Goal: Complete application form

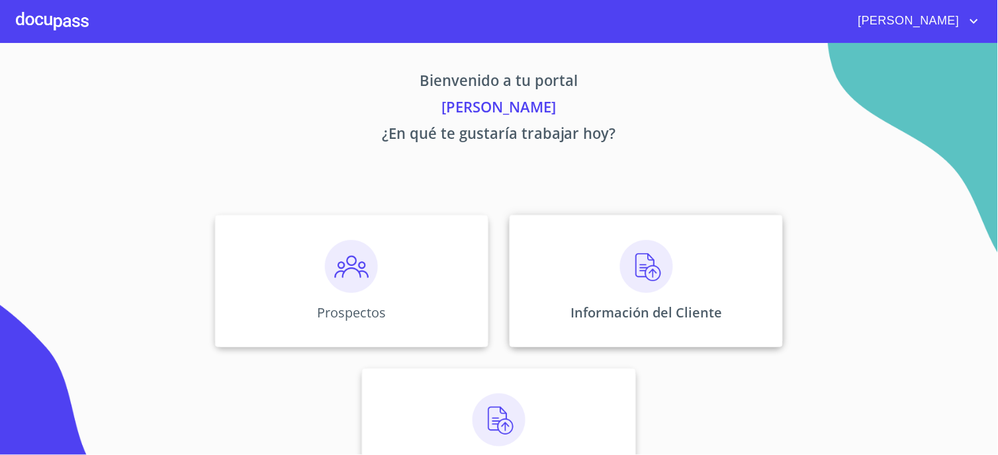
click at [638, 287] on img at bounding box center [646, 266] width 53 height 53
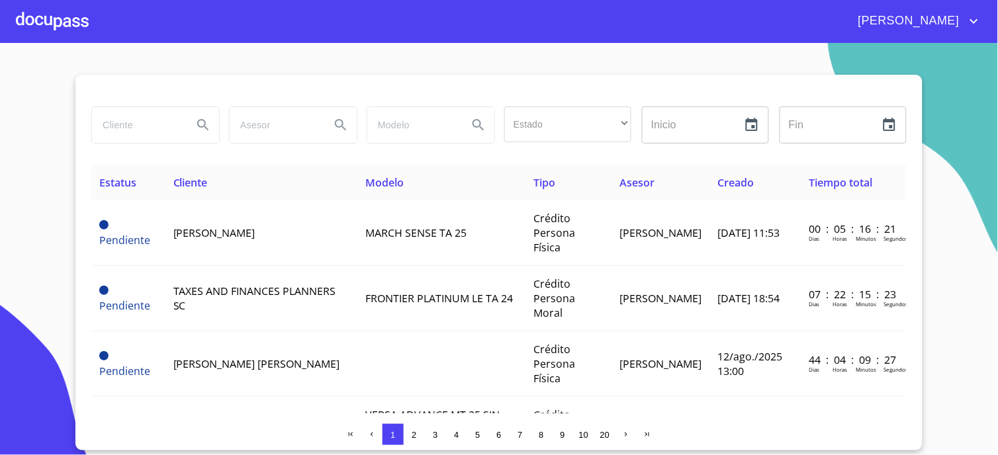
click at [115, 133] on input "search" at bounding box center [137, 125] width 90 height 36
type input "[PERSON_NAME] DEL [PERSON_NAME]"
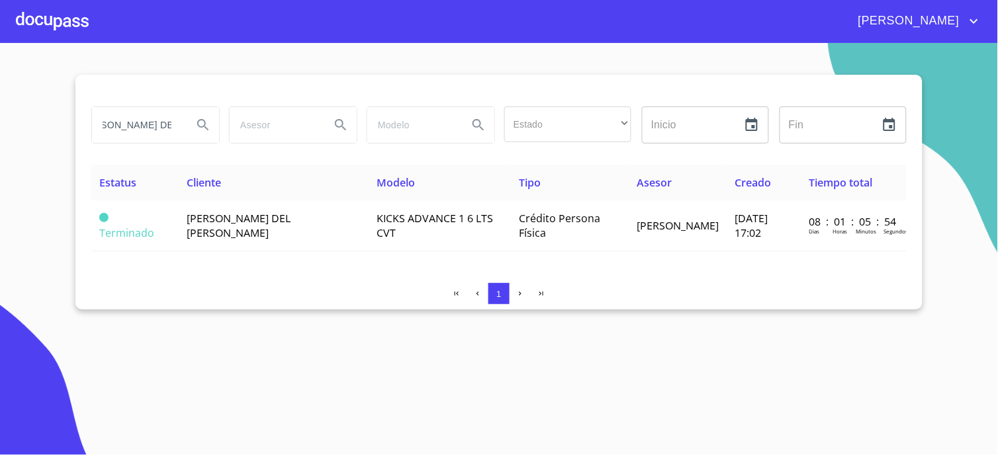
scroll to position [0, 0]
click at [268, 250] on div "Estatus Cliente Modelo Tipo Asesor Creado Tiempo total Terminado [PERSON_NAME] …" at bounding box center [499, 219] width 816 height 108
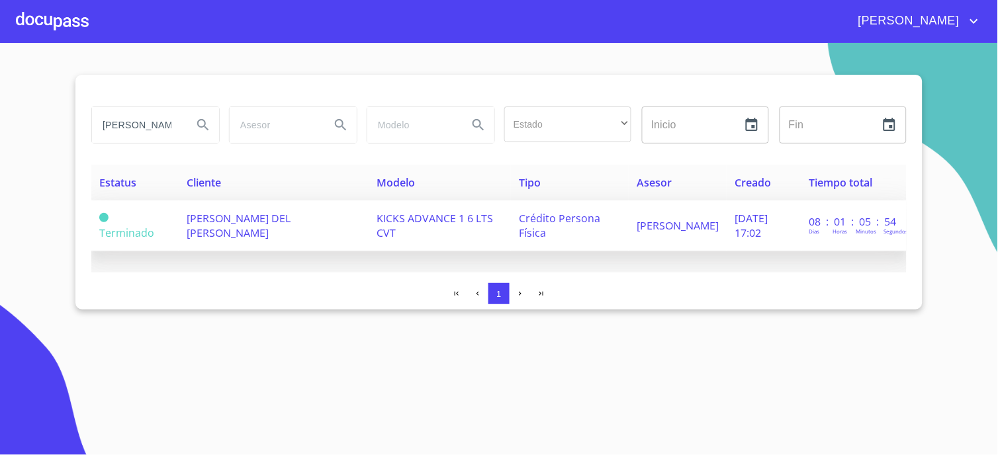
drag, startPoint x: 268, startPoint y: 250, endPoint x: 222, endPoint y: 218, distance: 55.8
click at [222, 218] on span "[PERSON_NAME] DEL [PERSON_NAME]" at bounding box center [239, 225] width 104 height 29
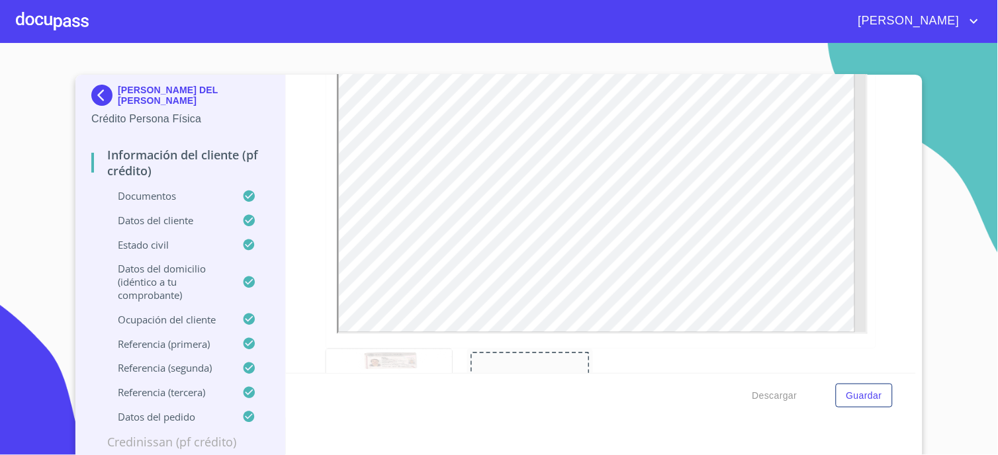
scroll to position [588, 0]
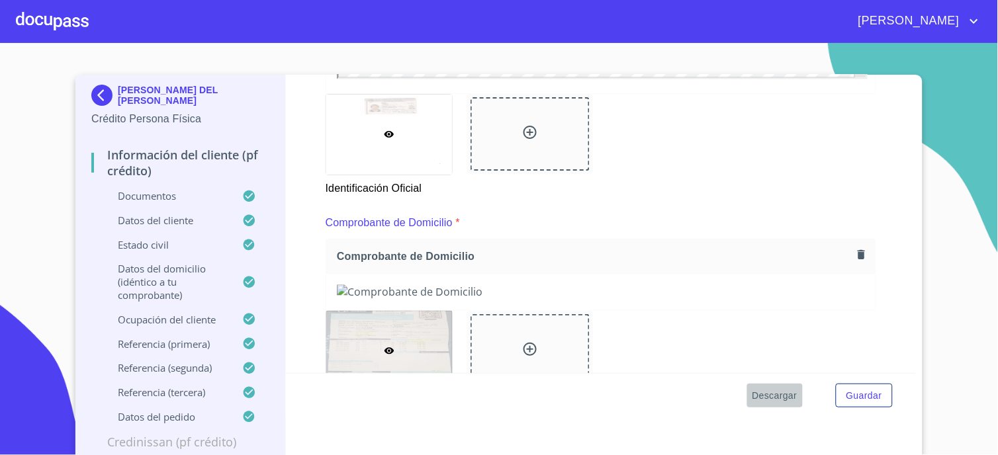
click at [772, 404] on span "Descargar" at bounding box center [775, 396] width 45 height 17
click at [44, 15] on div at bounding box center [52, 21] width 73 height 42
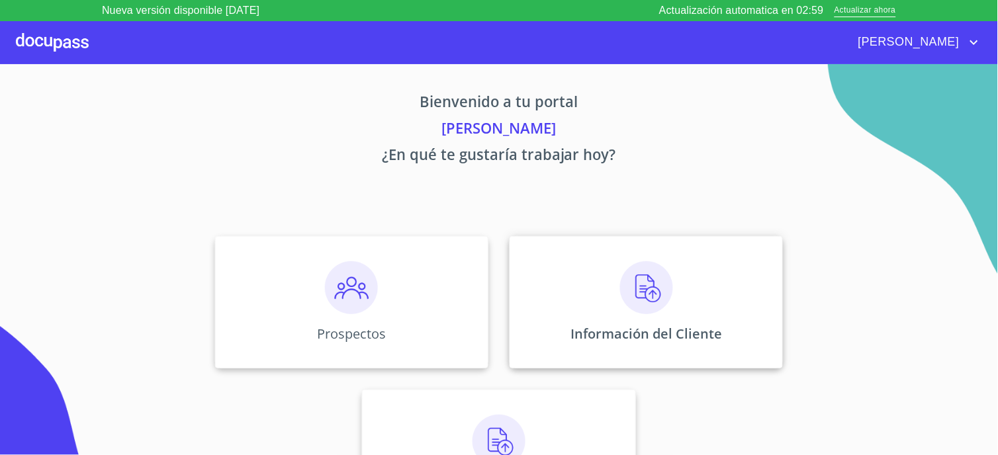
click at [671, 298] on div "Información del Cliente" at bounding box center [646, 302] width 273 height 132
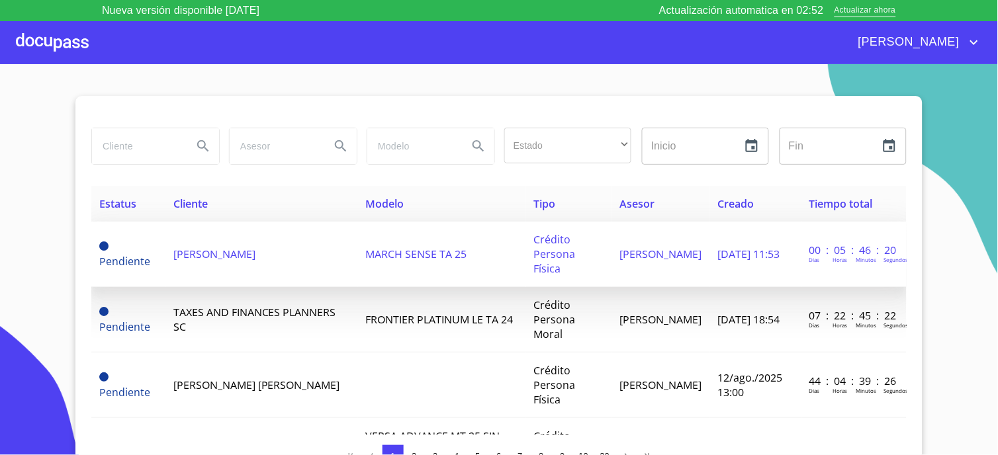
click at [357, 256] on td "MARCH SENSE TA 25" at bounding box center [441, 255] width 169 height 66
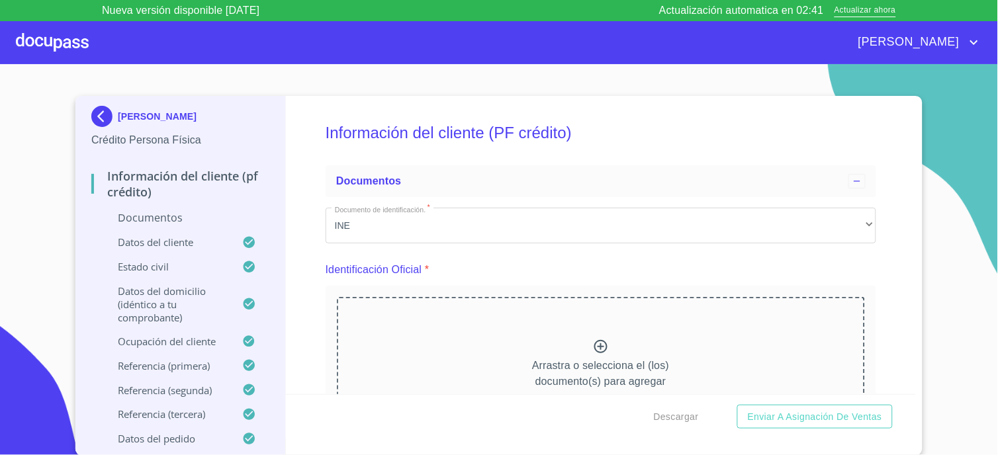
click at [530, 336] on div "Arrastra o selecciona el (los) documento(s) para agregar" at bounding box center [601, 364] width 528 height 135
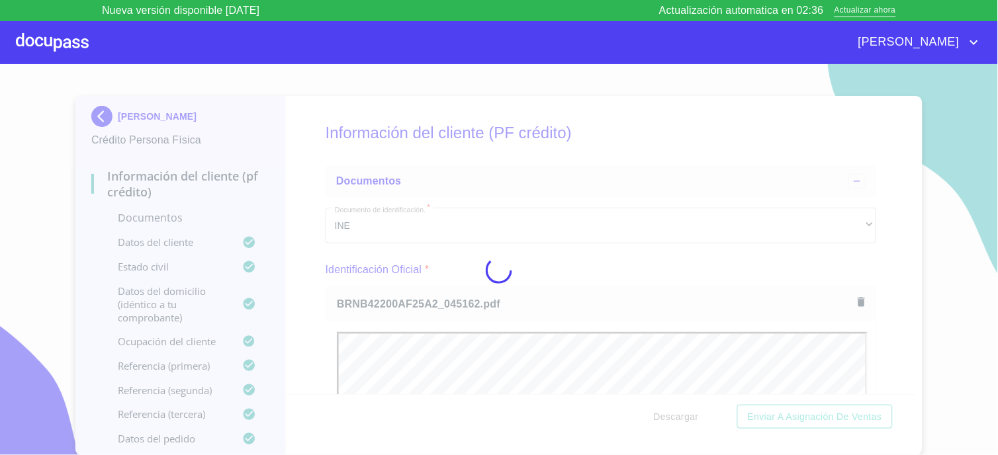
click at [320, 258] on div at bounding box center [499, 270] width 998 height 412
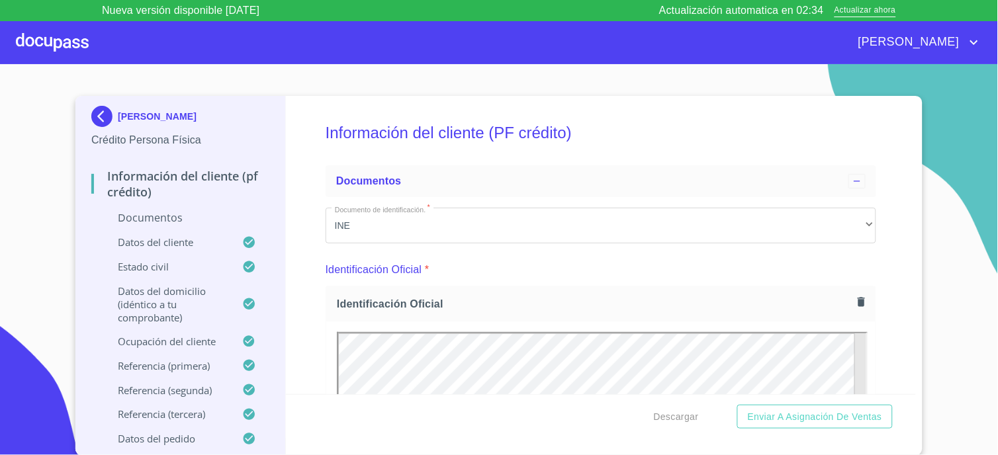
click at [320, 258] on div "Información del cliente (PF crédito) Documentos Documento de identificación.   …" at bounding box center [601, 245] width 631 height 299
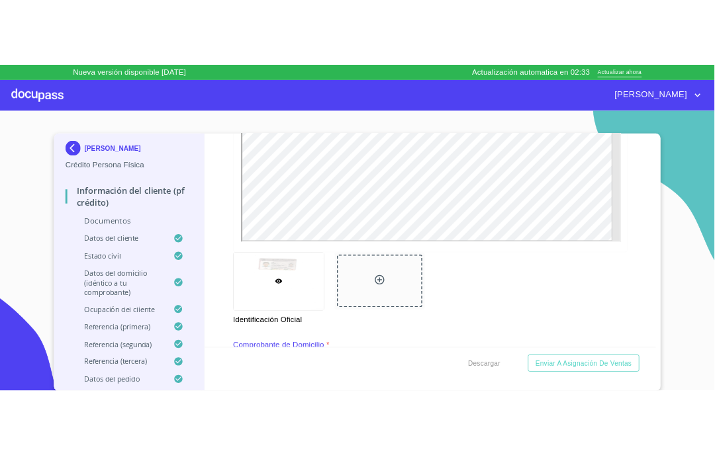
scroll to position [956, 0]
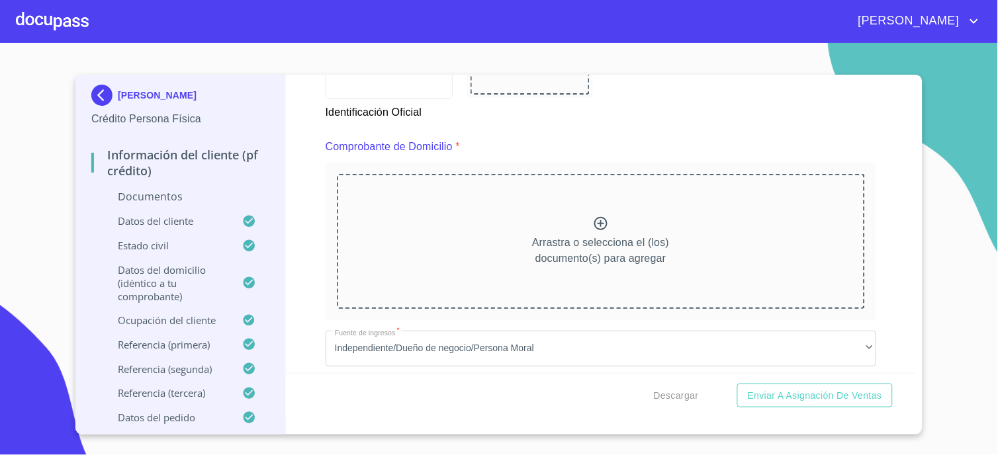
scroll to position [662, 0]
click at [445, 201] on div "Arrastra o selecciona el (los) documento(s) para agregar" at bounding box center [601, 243] width 528 height 135
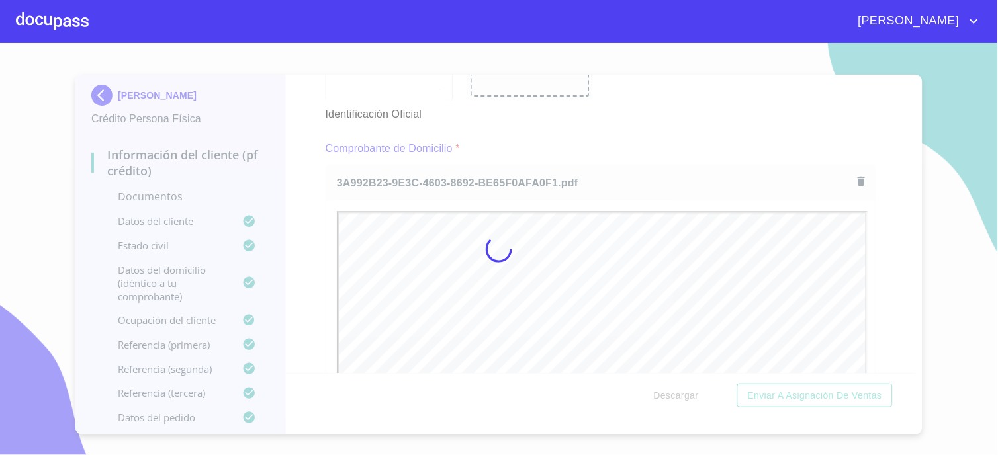
scroll to position [0, 0]
click at [302, 220] on div at bounding box center [499, 249] width 998 height 412
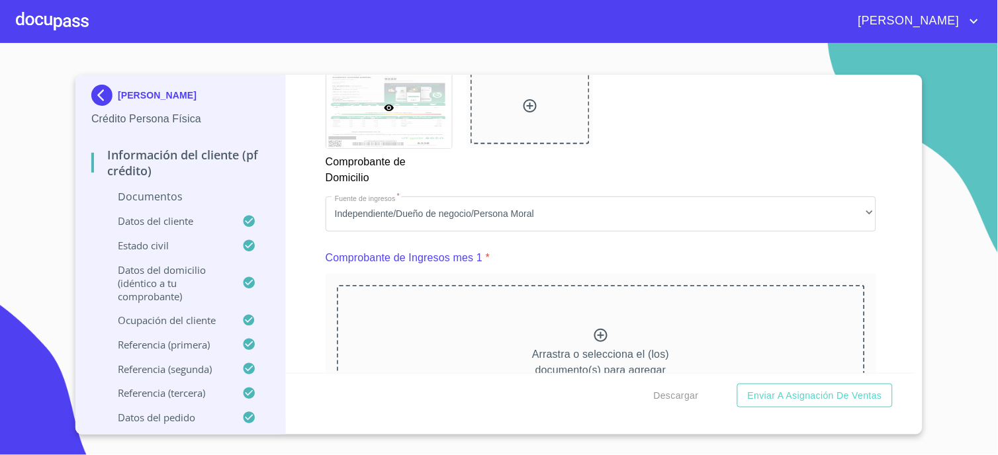
scroll to position [1397, 0]
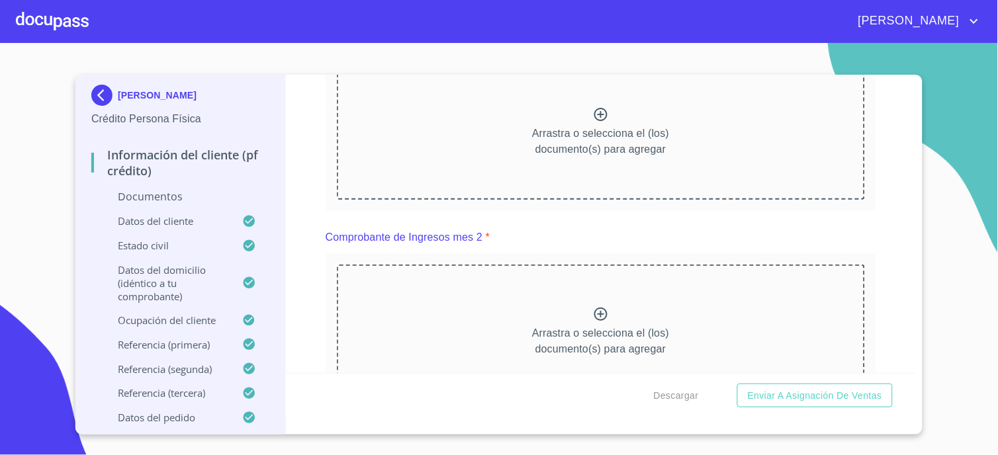
click at [512, 156] on div "Arrastra o selecciona el (los) documento(s) para agregar" at bounding box center [601, 131] width 528 height 135
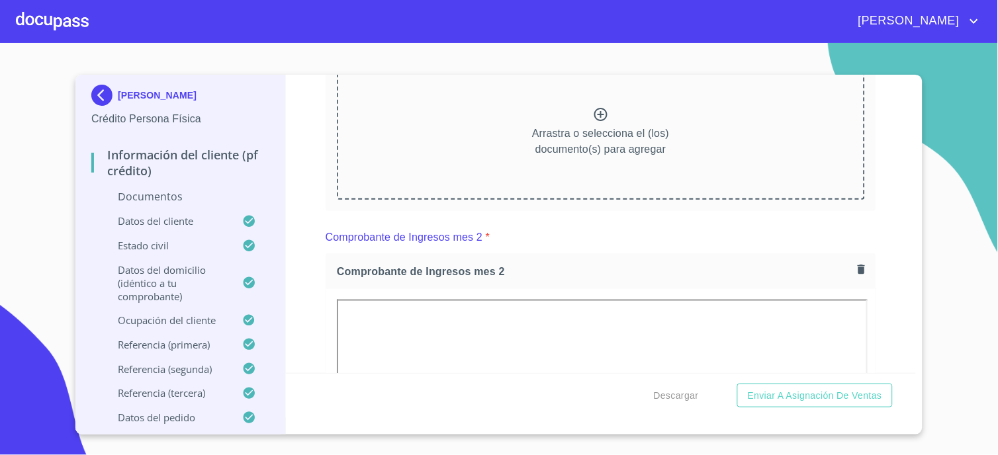
click at [714, 266] on icon "button" at bounding box center [861, 269] width 13 height 13
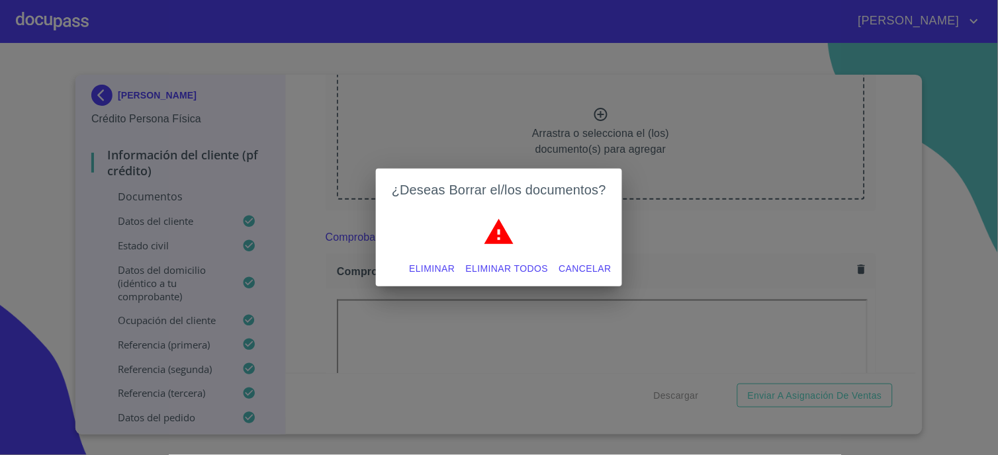
click at [532, 270] on span "Eliminar todos" at bounding box center [507, 269] width 83 height 17
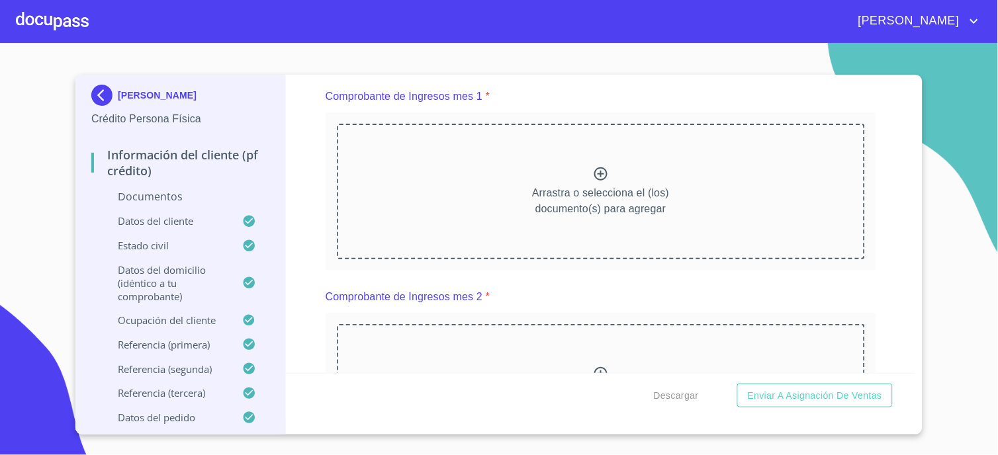
scroll to position [1250, 0]
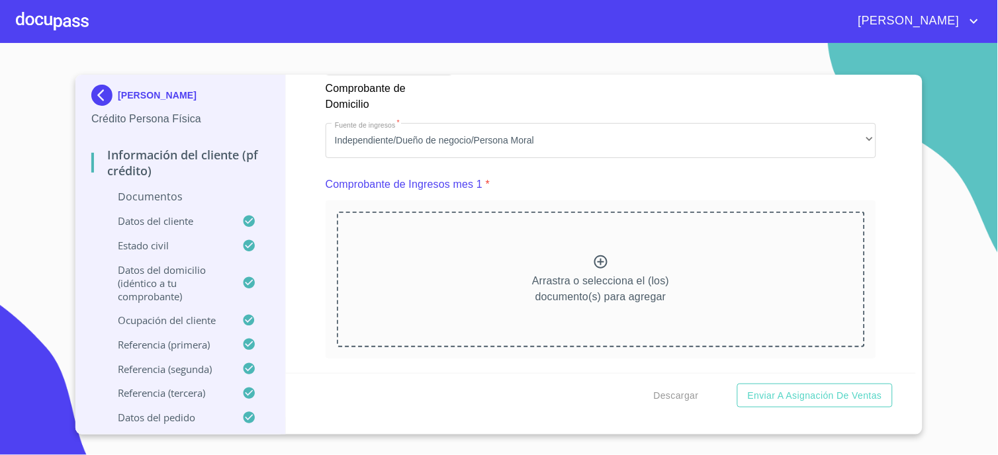
click at [565, 273] on p "Arrastra o selecciona el (los) documento(s) para agregar" at bounding box center [600, 289] width 137 height 32
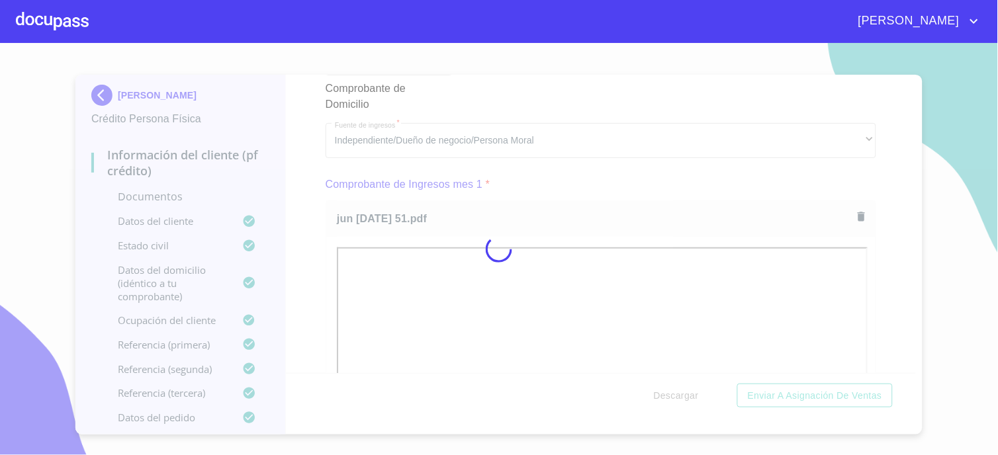
click at [306, 237] on div at bounding box center [499, 249] width 998 height 412
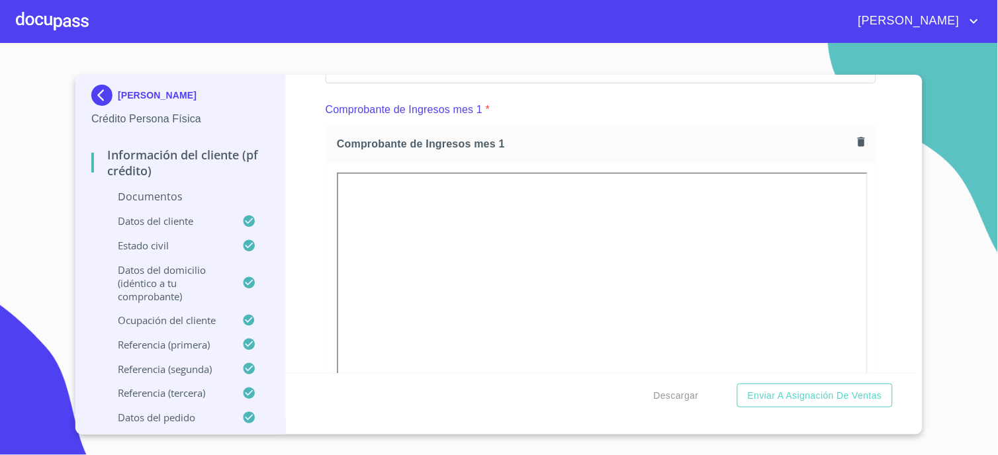
scroll to position [1691, 0]
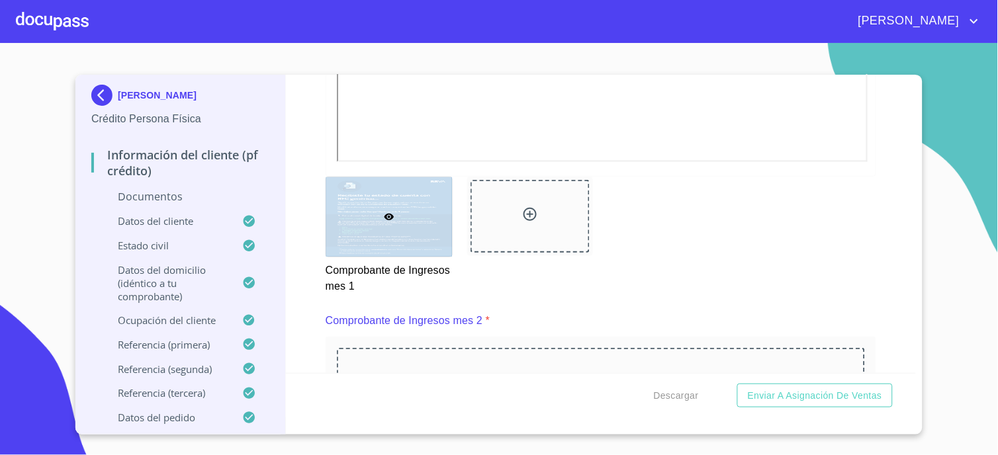
click at [499, 223] on div at bounding box center [530, 216] width 119 height 73
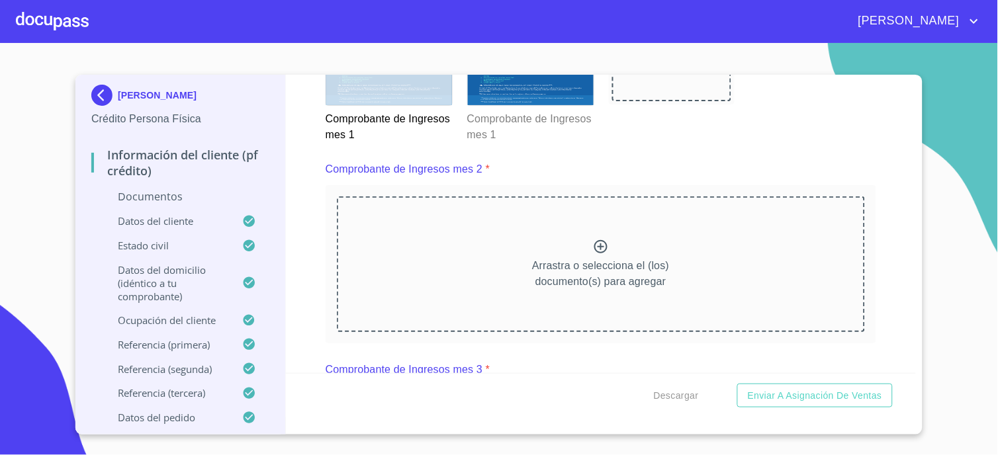
scroll to position [1838, 0]
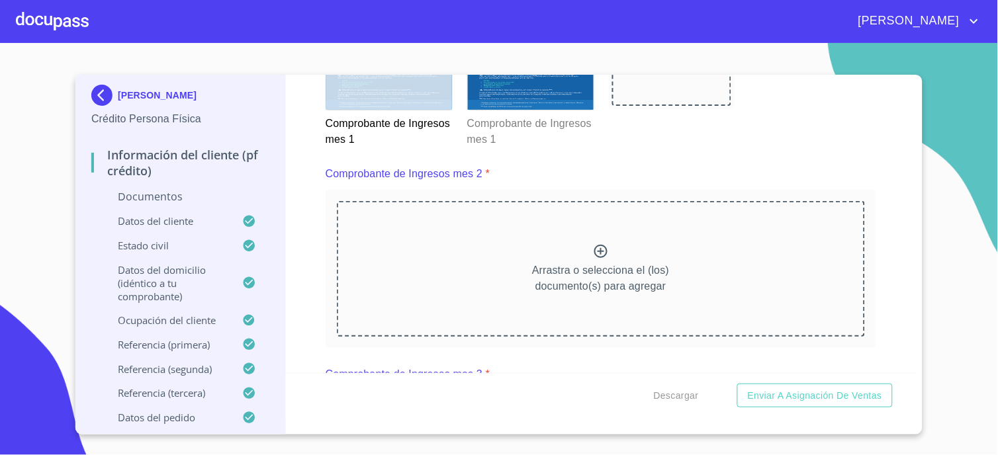
click at [433, 240] on div "Arrastra o selecciona el (los) documento(s) para agregar" at bounding box center [601, 268] width 528 height 135
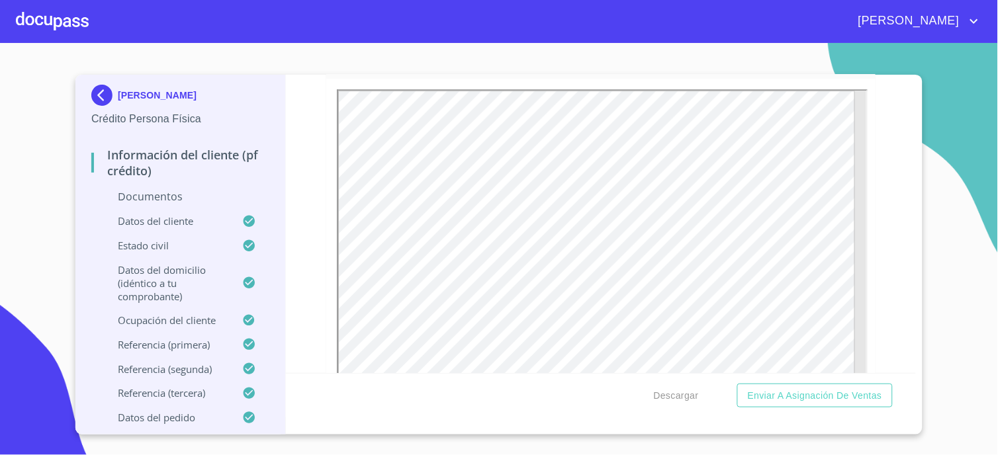
scroll to position [2206, 0]
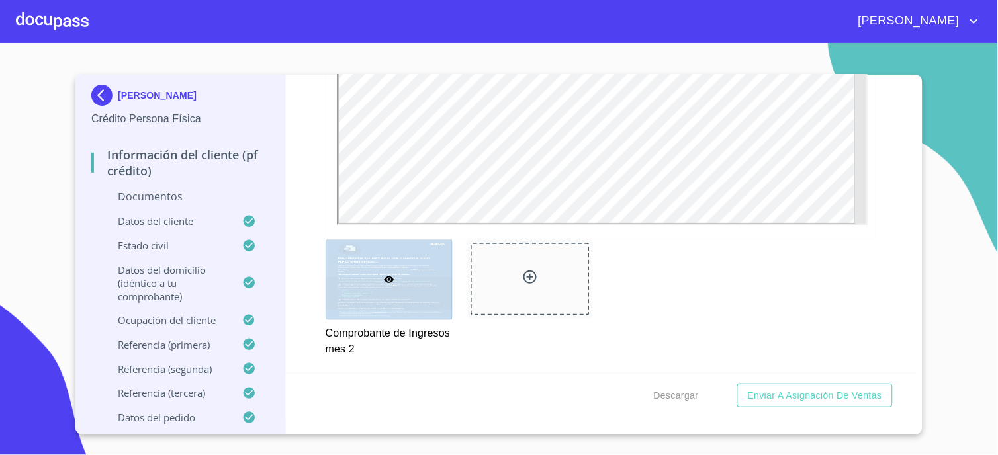
click at [528, 306] on div at bounding box center [530, 279] width 119 height 73
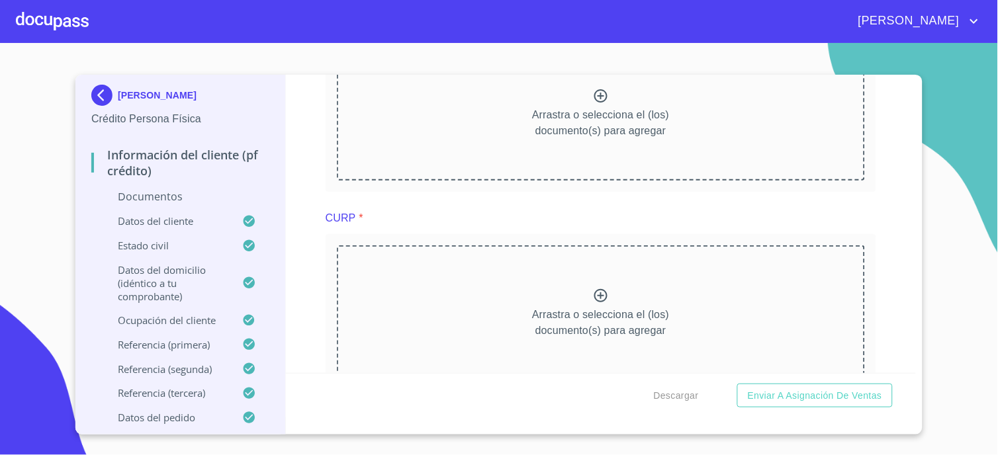
scroll to position [2574, 0]
click at [466, 142] on div "Arrastra o selecciona el (los) documento(s) para agregar" at bounding box center [601, 111] width 528 height 135
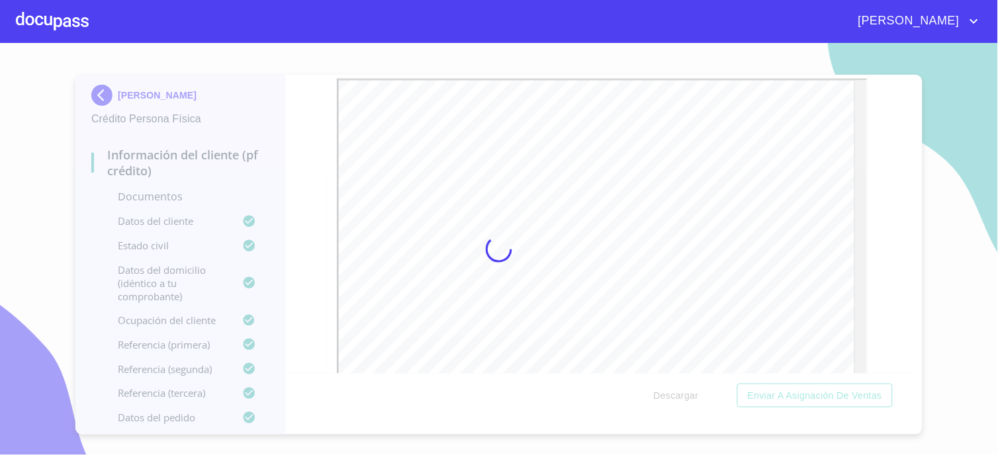
scroll to position [0, 0]
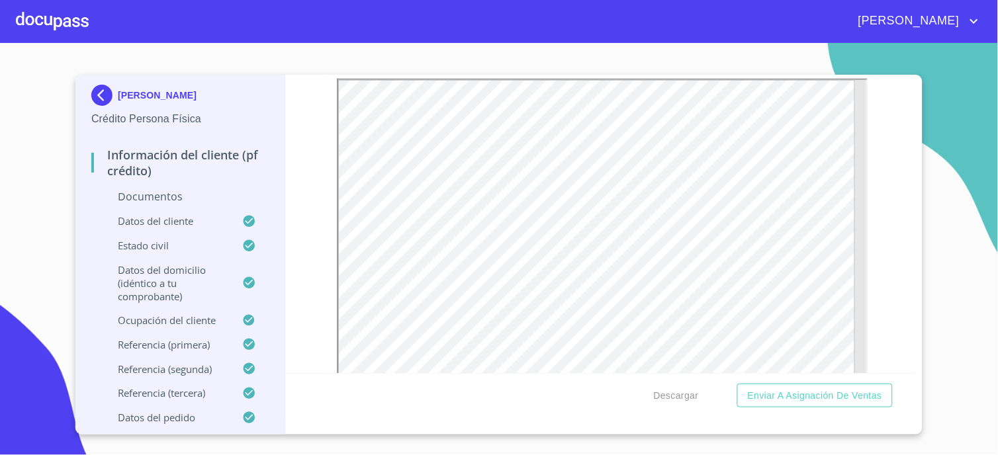
click at [306, 267] on div "Información del cliente (PF crédito) Documentos Documento de identificación.   …" at bounding box center [601, 224] width 631 height 299
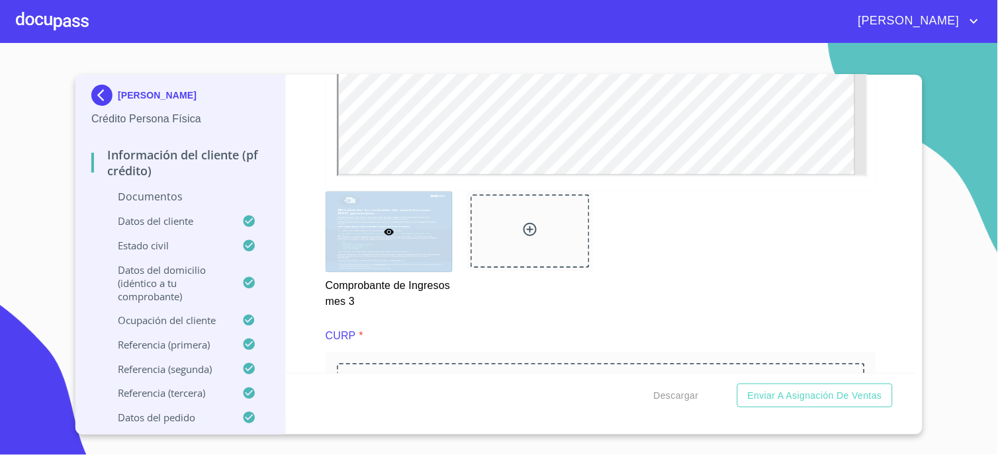
scroll to position [2868, 0]
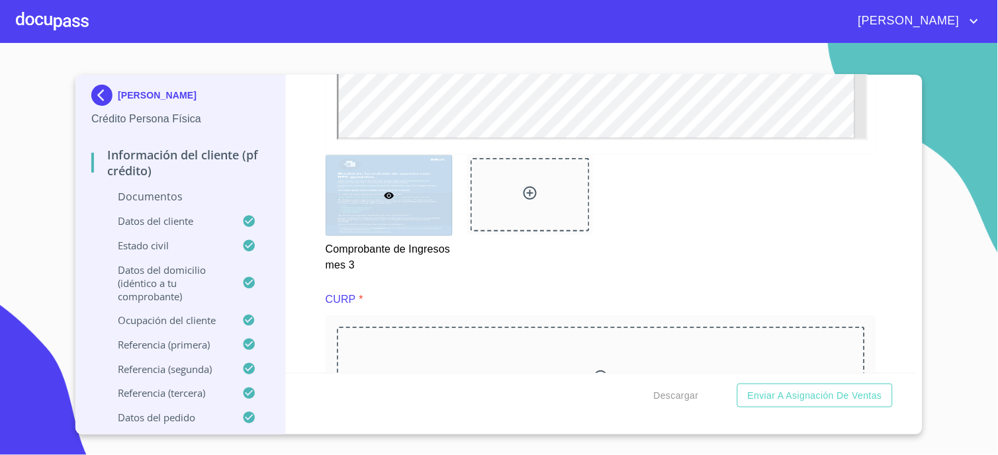
click at [508, 204] on div at bounding box center [530, 194] width 119 height 73
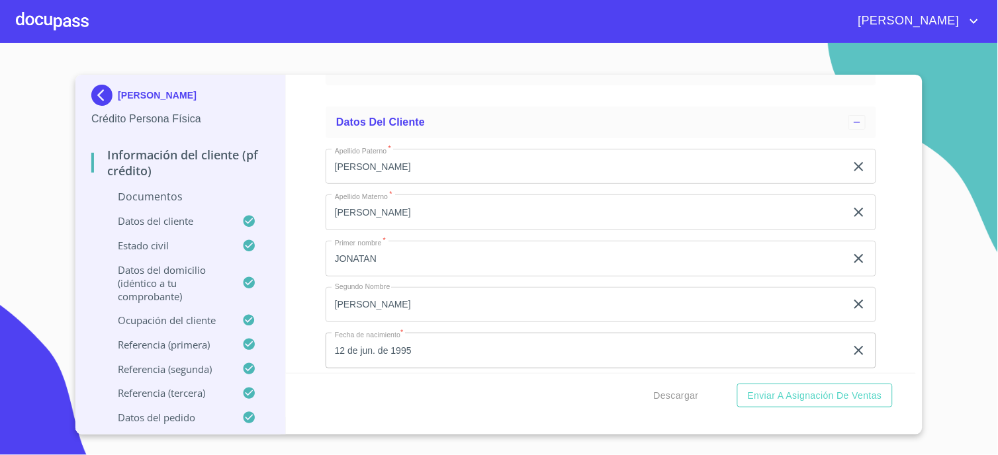
scroll to position [3604, 0]
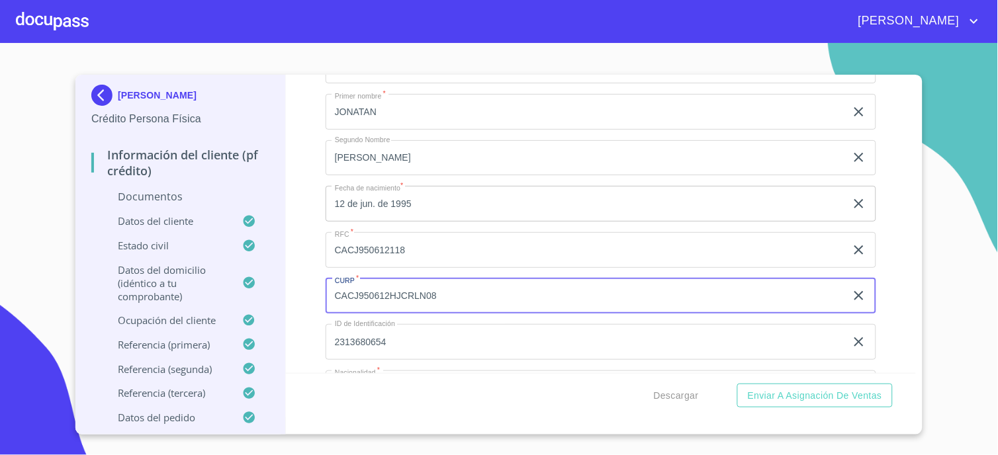
drag, startPoint x: 451, startPoint y: 293, endPoint x: 323, endPoint y: 293, distance: 127.8
click at [323, 293] on div "Información del cliente (PF crédito) Documentos Documento de identificación.   …" at bounding box center [601, 224] width 631 height 299
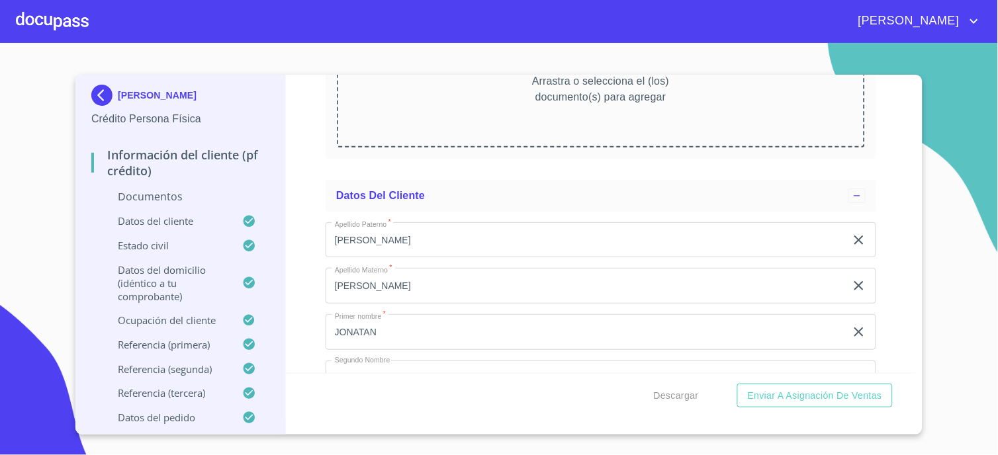
scroll to position [3015, 0]
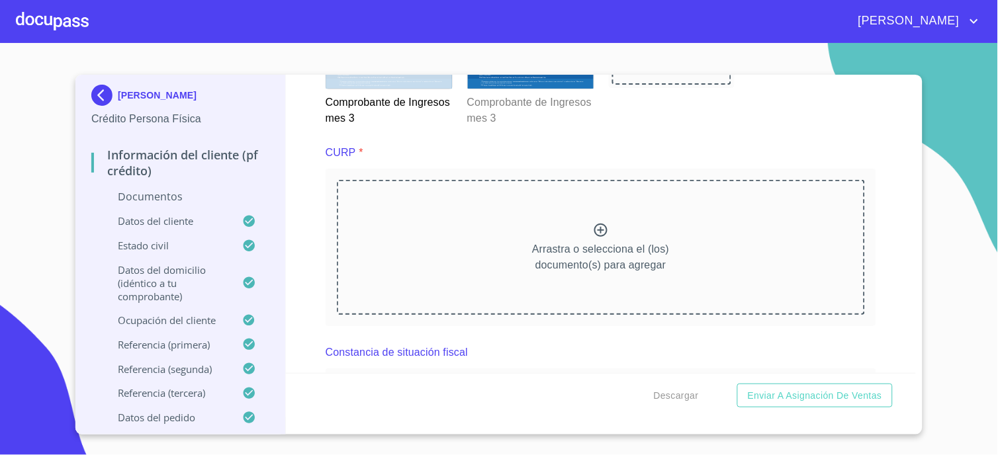
click at [514, 263] on div "Arrastra o selecciona el (los) documento(s) para agregar" at bounding box center [601, 247] width 528 height 135
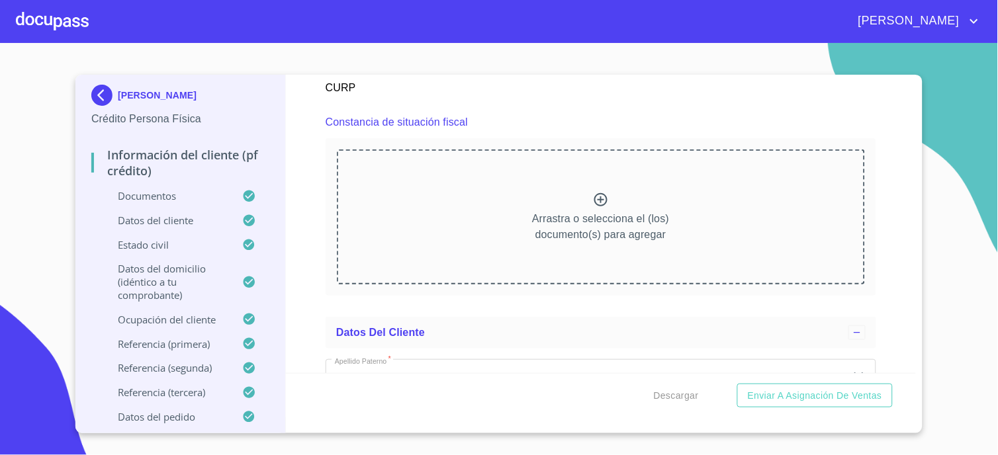
scroll to position [3677, 0]
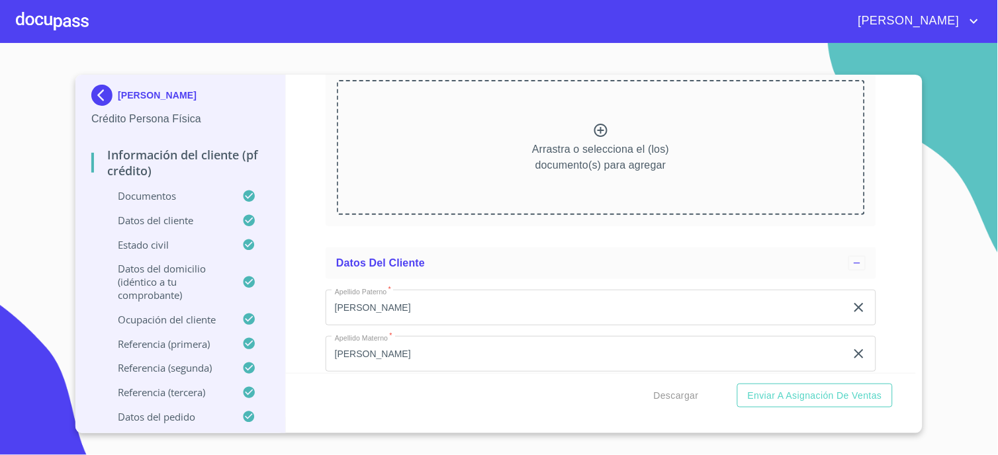
click at [501, 192] on div "Arrastra o selecciona el (los) documento(s) para agregar" at bounding box center [601, 147] width 528 height 135
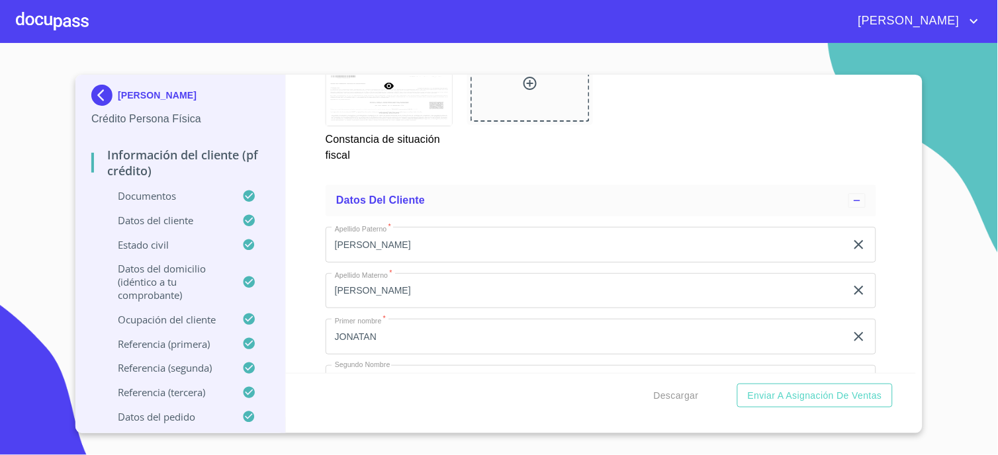
scroll to position [4119, 0]
click at [683, 405] on button "Descargar" at bounding box center [677, 396] width 56 height 24
click at [714, 401] on span "Enviar a Asignación de Ventas" at bounding box center [815, 396] width 134 height 17
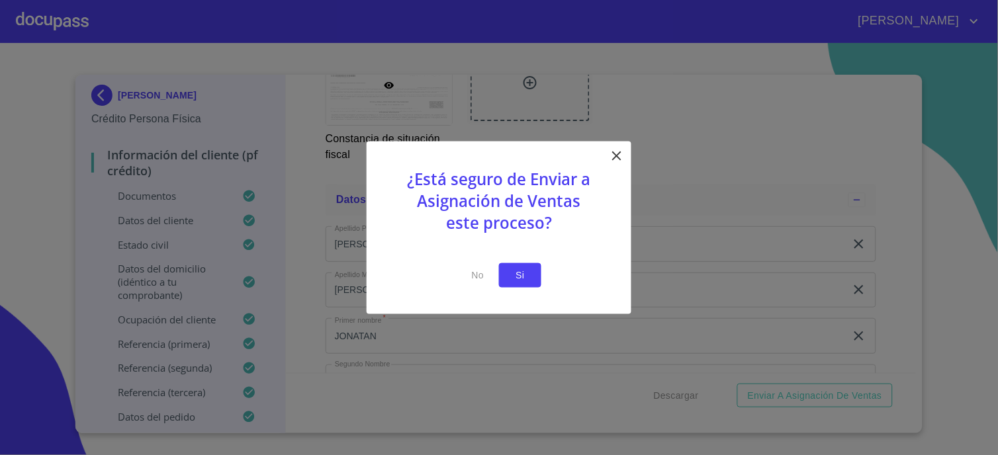
click at [532, 272] on button "Si" at bounding box center [520, 275] width 42 height 24
